Goal: Task Accomplishment & Management: Complete application form

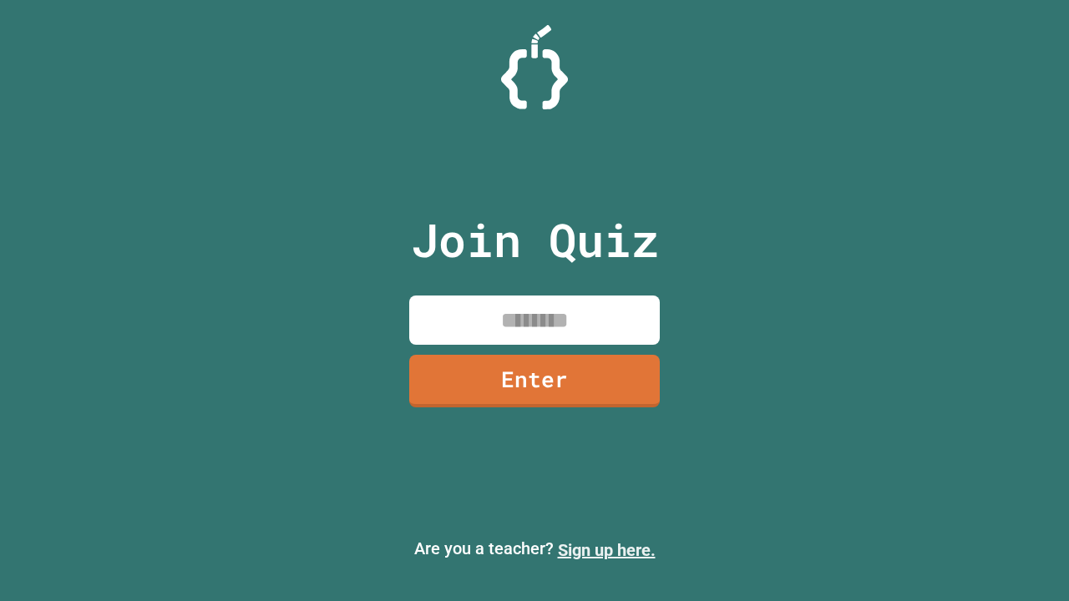
click at [606, 550] on link "Sign up here." at bounding box center [607, 550] width 98 height 20
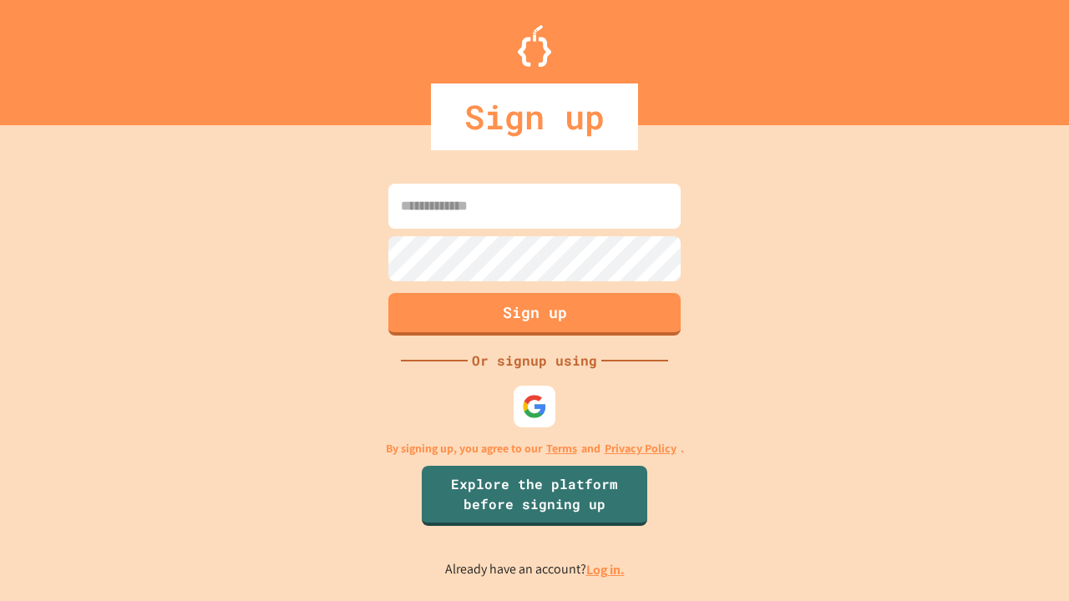
click at [606, 570] on link "Log in." at bounding box center [605, 570] width 38 height 18
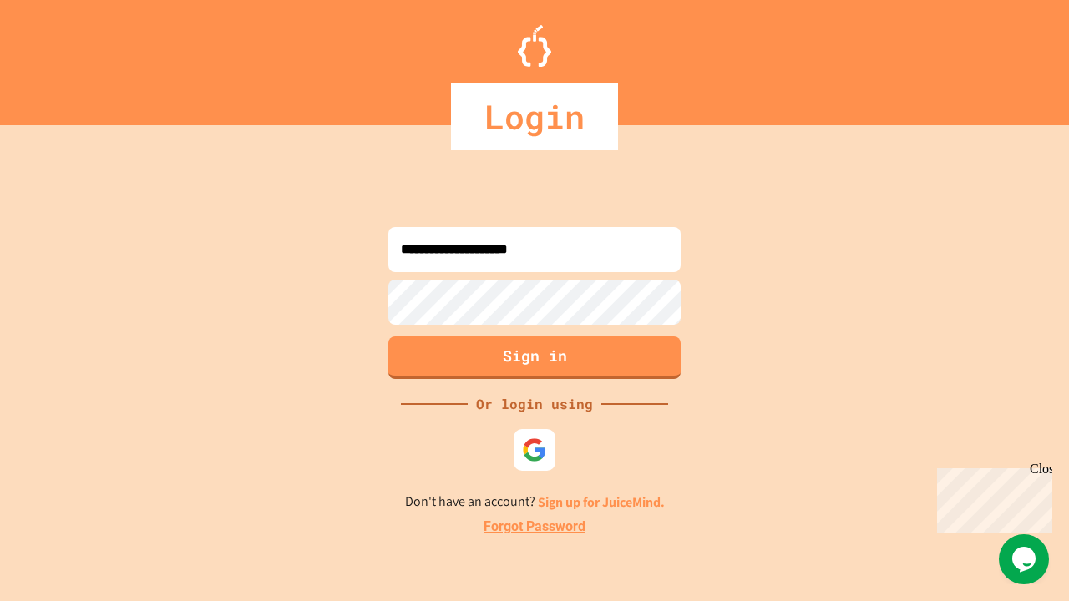
type input "**********"
